Goal: Transaction & Acquisition: Purchase product/service

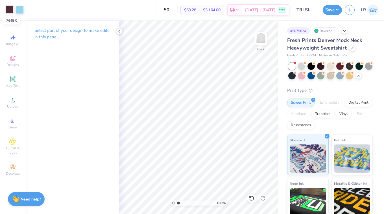
click at [10, 10] on div at bounding box center [10, 9] width 8 height 8
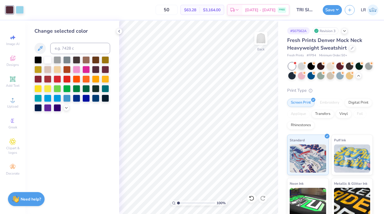
click at [80, 14] on div "50 $63.28 Per Item $3,164.00 Total Est. Delivery [DATE] - [DATE] FREE" at bounding box center [158, 10] width 263 height 20
click at [39, 79] on div at bounding box center [37, 78] width 7 height 7
click at [22, 12] on div at bounding box center [20, 9] width 8 height 8
click at [65, 107] on polyline at bounding box center [66, 107] width 2 height 1
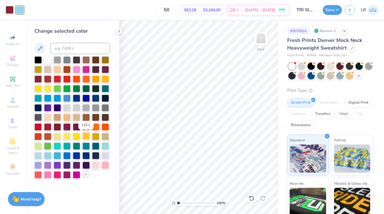
click at [87, 137] on div at bounding box center [85, 136] width 7 height 7
click at [76, 137] on div at bounding box center [76, 136] width 7 height 7
click at [10, 11] on div at bounding box center [10, 9] width 8 height 8
click at [78, 126] on div at bounding box center [76, 126] width 7 height 7
click at [20, 7] on div at bounding box center [20, 9] width 8 height 8
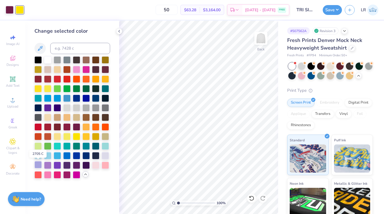
click at [39, 166] on div at bounding box center [37, 164] width 7 height 7
click at [105, 155] on div at bounding box center [105, 155] width 7 height 7
click at [38, 165] on div at bounding box center [37, 164] width 7 height 7
click at [46, 165] on div at bounding box center [47, 164] width 7 height 7
click at [40, 164] on div at bounding box center [37, 164] width 7 height 7
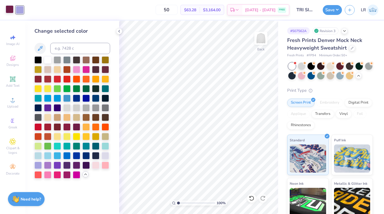
click at [10, 11] on div at bounding box center [10, 9] width 8 height 8
click at [106, 166] on div at bounding box center [105, 164] width 7 height 7
click at [47, 175] on div at bounding box center [47, 174] width 7 height 7
click at [57, 175] on div at bounding box center [57, 174] width 7 height 7
click at [38, 97] on div at bounding box center [37, 97] width 7 height 7
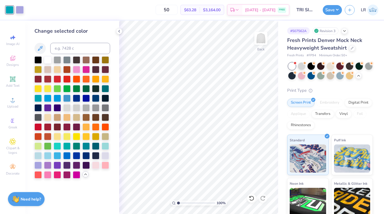
click at [20, 14] on div "Art colors" at bounding box center [12, 10] width 24 height 20
click at [19, 11] on div at bounding box center [20, 9] width 8 height 8
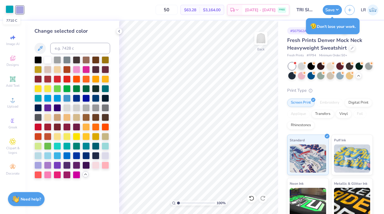
click at [12, 9] on div at bounding box center [10, 9] width 8 height 8
click at [74, 127] on div at bounding box center [76, 126] width 7 height 7
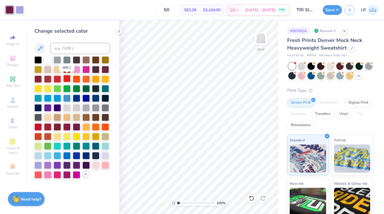
click at [65, 78] on div at bounding box center [66, 78] width 7 height 7
click at [59, 78] on div at bounding box center [57, 78] width 7 height 7
click at [68, 173] on div at bounding box center [66, 174] width 7 height 7
click at [20, 11] on div at bounding box center [20, 9] width 8 height 8
click at [57, 134] on div at bounding box center [57, 136] width 7 height 7
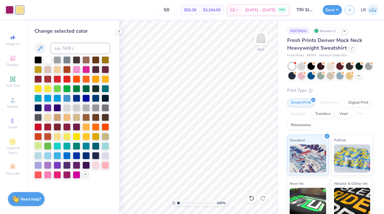
click at [39, 146] on div at bounding box center [37, 145] width 7 height 7
click at [47, 146] on div at bounding box center [47, 145] width 7 height 7
click at [97, 137] on div at bounding box center [95, 136] width 7 height 7
click at [85, 135] on div at bounding box center [85, 136] width 7 height 7
click at [77, 135] on div at bounding box center [76, 136] width 7 height 7
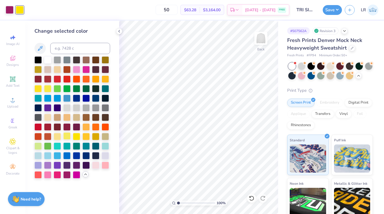
click at [65, 136] on div at bounding box center [66, 136] width 7 height 7
click at [60, 136] on div at bounding box center [57, 136] width 7 height 7
